Goal: Task Accomplishment & Management: Manage account settings

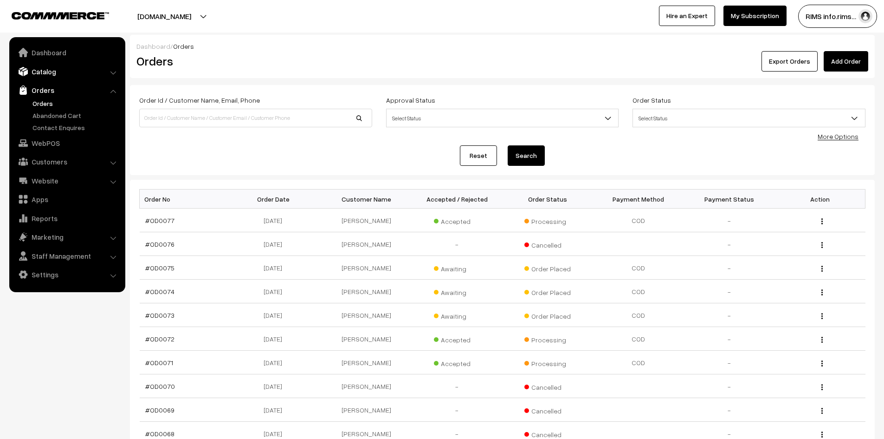
click at [41, 73] on link "Catalog" at bounding box center [67, 71] width 110 height 17
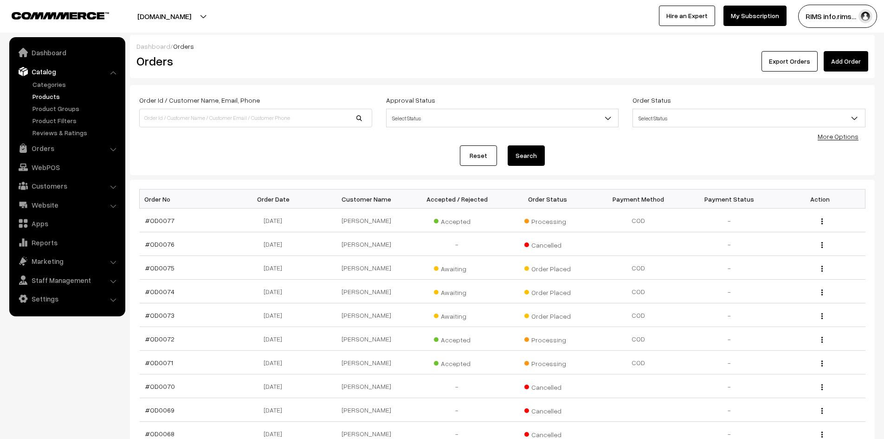
click at [43, 93] on link "Products" at bounding box center [76, 96] width 92 height 10
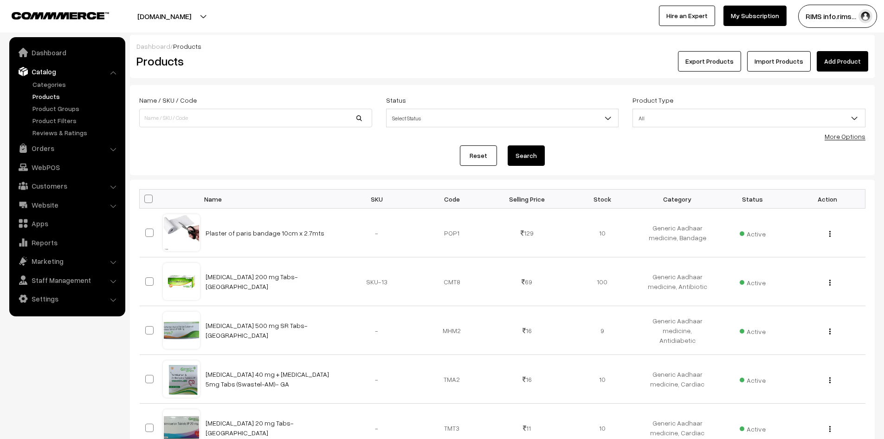
click at [771, 63] on link "Import Products" at bounding box center [779, 61] width 64 height 20
click at [717, 59] on button "Export Products" at bounding box center [709, 61] width 63 height 20
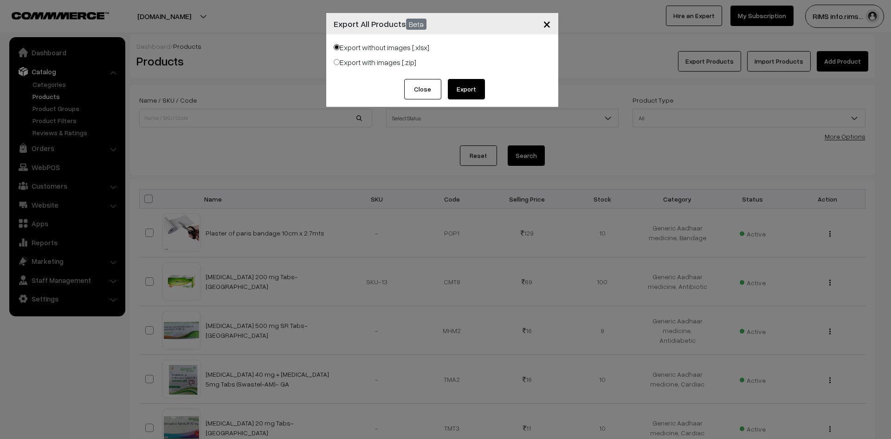
click at [462, 87] on button "Export" at bounding box center [466, 89] width 37 height 20
click at [544, 26] on span "×" at bounding box center [547, 23] width 8 height 17
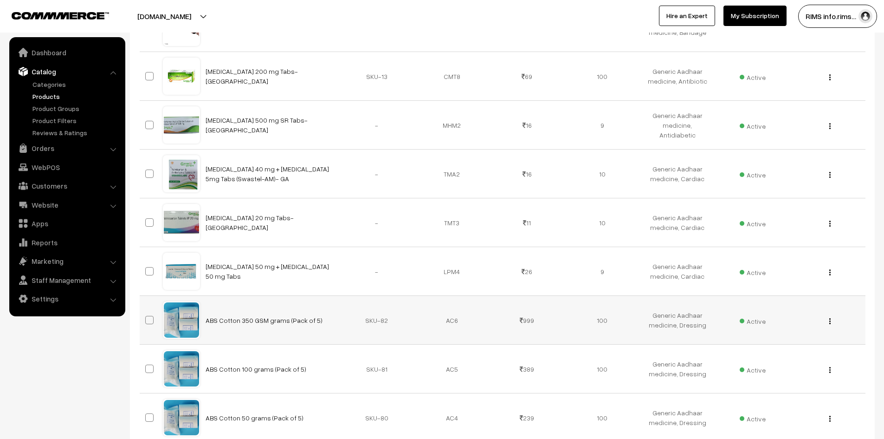
scroll to position [325, 0]
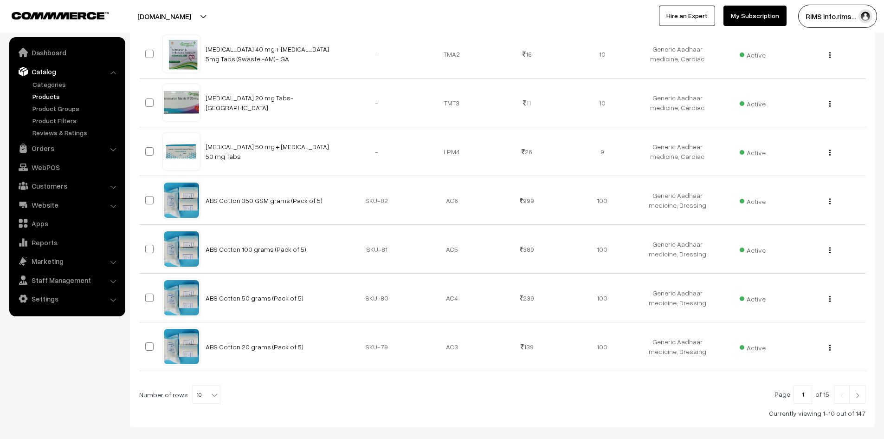
click at [210, 390] on b at bounding box center [214, 394] width 9 height 9
select select "100"
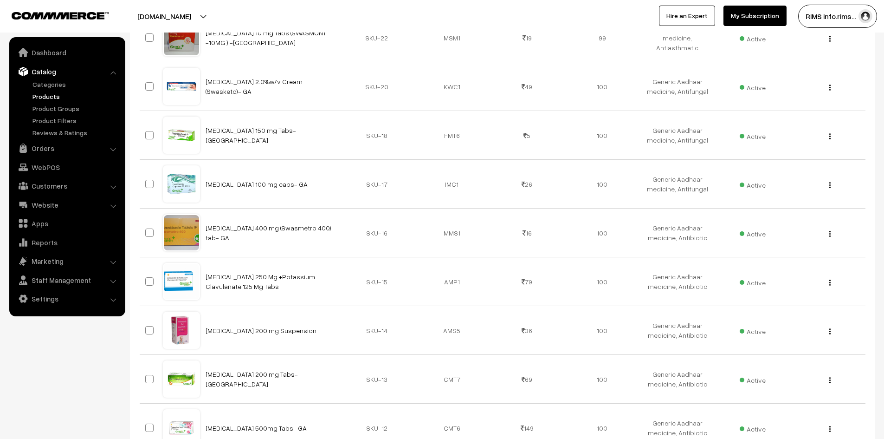
scroll to position [4801, 0]
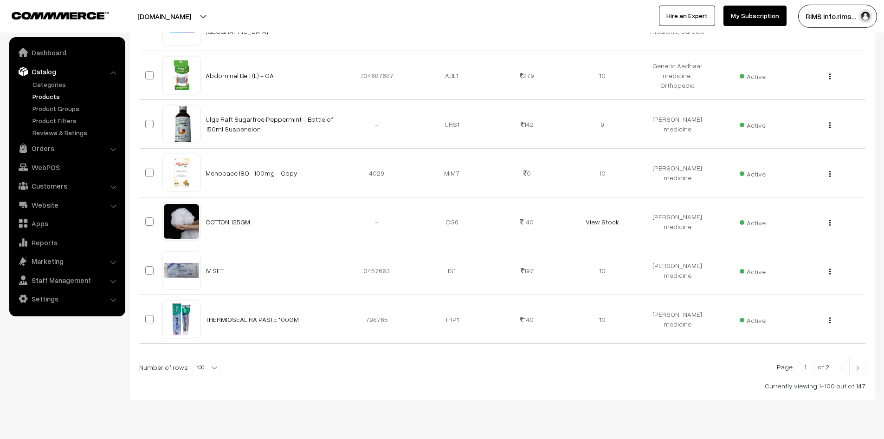
click at [859, 365] on img at bounding box center [857, 368] width 8 height 6
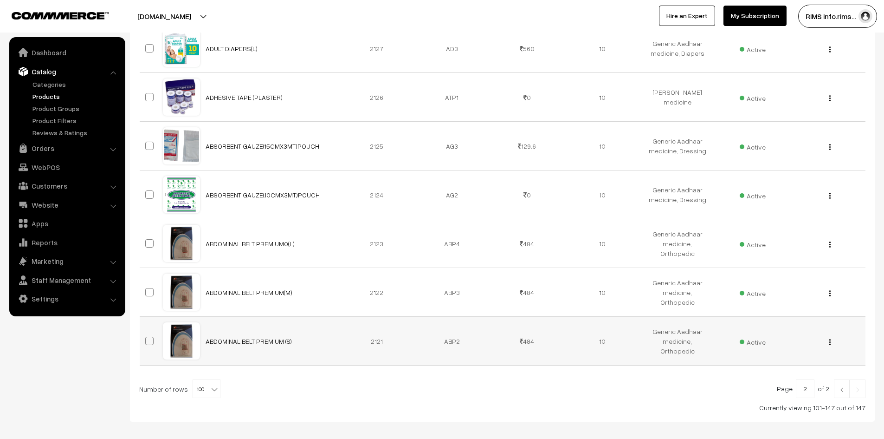
scroll to position [2176, 0]
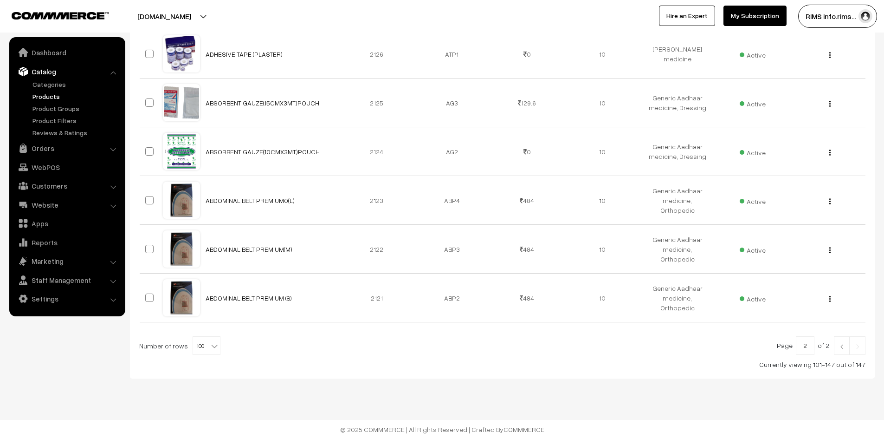
click at [837, 346] on link at bounding box center [842, 345] width 16 height 19
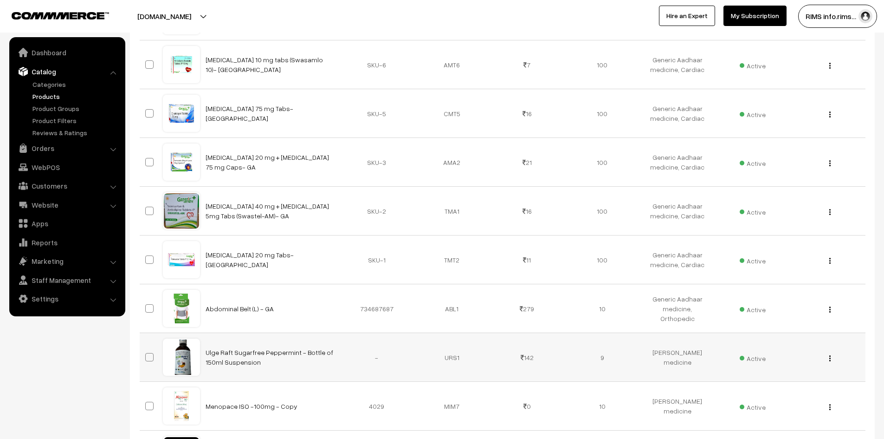
scroll to position [4569, 0]
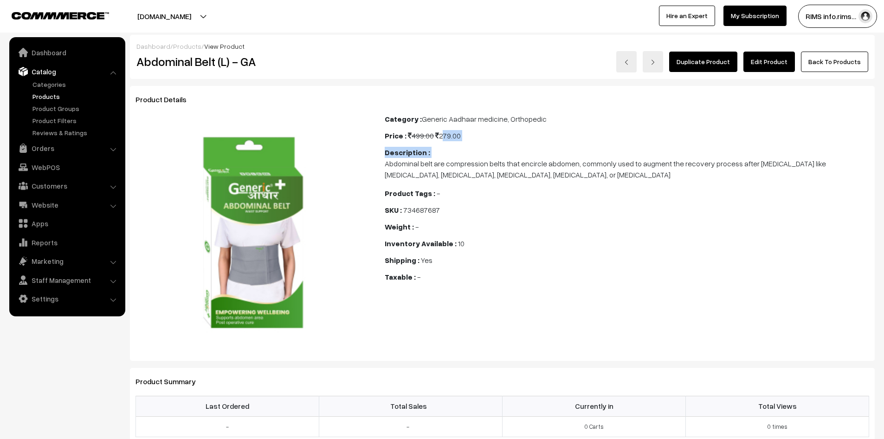
drag, startPoint x: 441, startPoint y: 138, endPoint x: 465, endPoint y: 144, distance: 25.3
click at [460, 142] on div "Category : Generic Aadhaar medicine, Orthopedic Price : 499.00 279.00 Descripti…" at bounding box center [627, 232] width 498 height 239
click at [484, 147] on div "Description : Abdominal belt are compression belts that encircle abdomen, commo…" at bounding box center [627, 163] width 484 height 33
